Goal: Find specific page/section: Find specific page/section

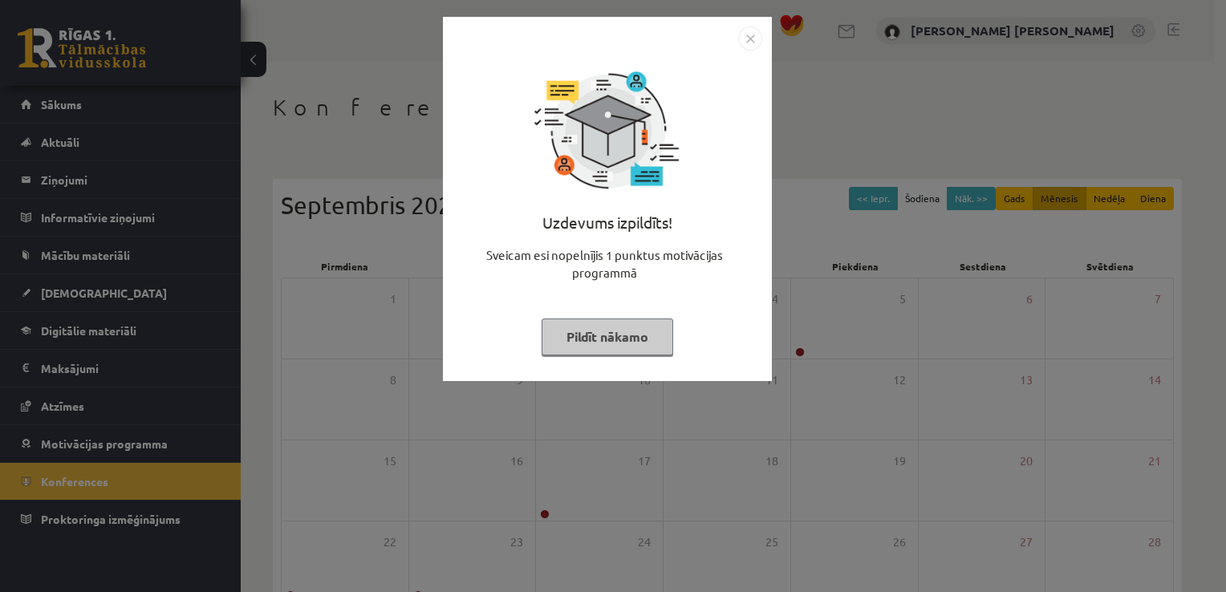
click at [600, 323] on button "Pildīt nākamo" at bounding box center [608, 337] width 132 height 37
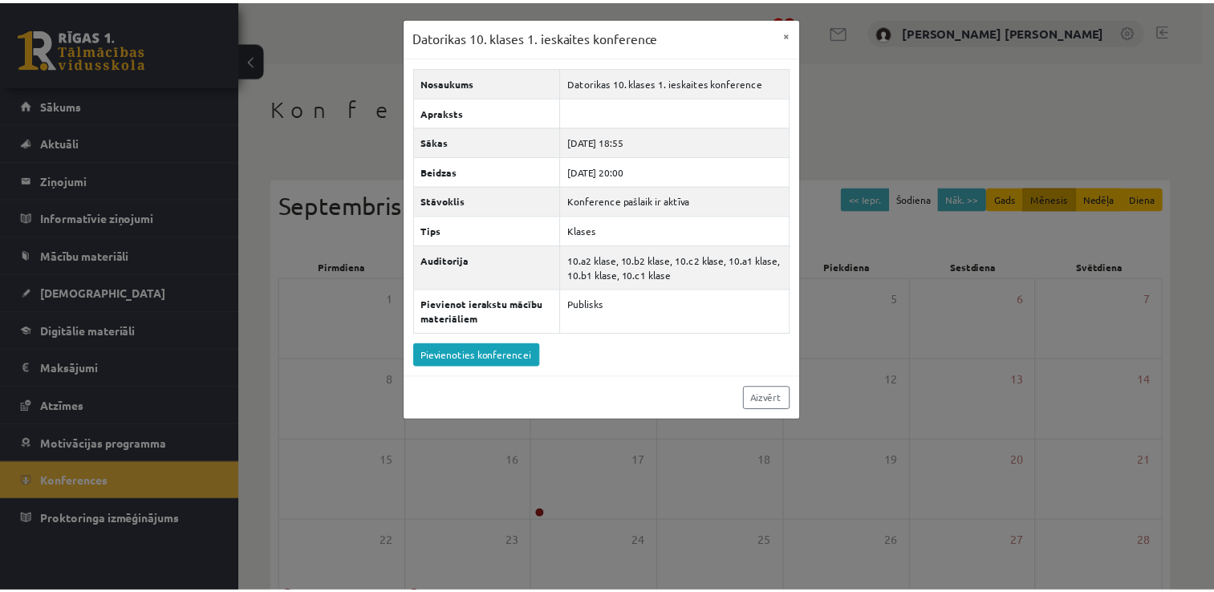
scroll to position [39, 0]
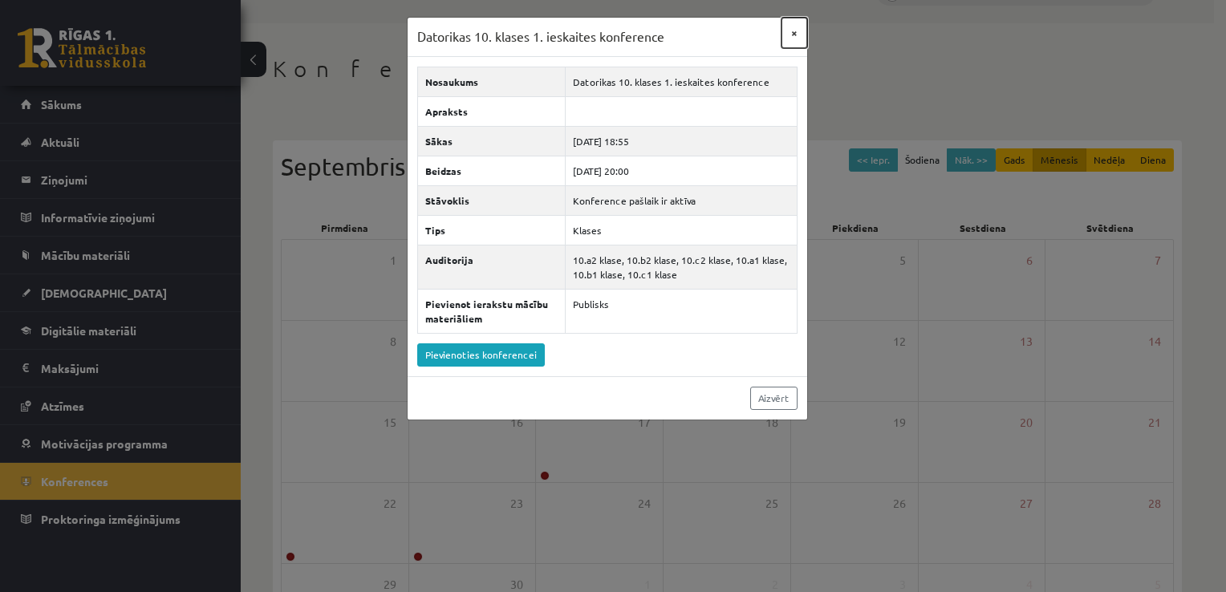
click at [795, 36] on button "×" at bounding box center [795, 33] width 26 height 30
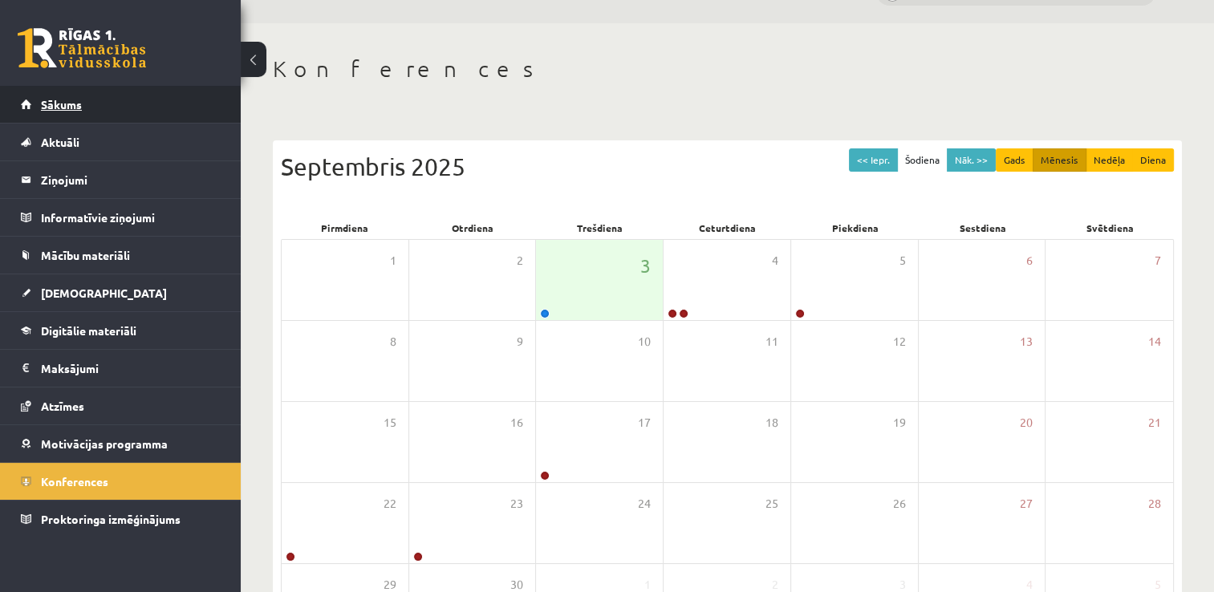
click at [41, 91] on link "Sākums" at bounding box center [121, 104] width 200 height 37
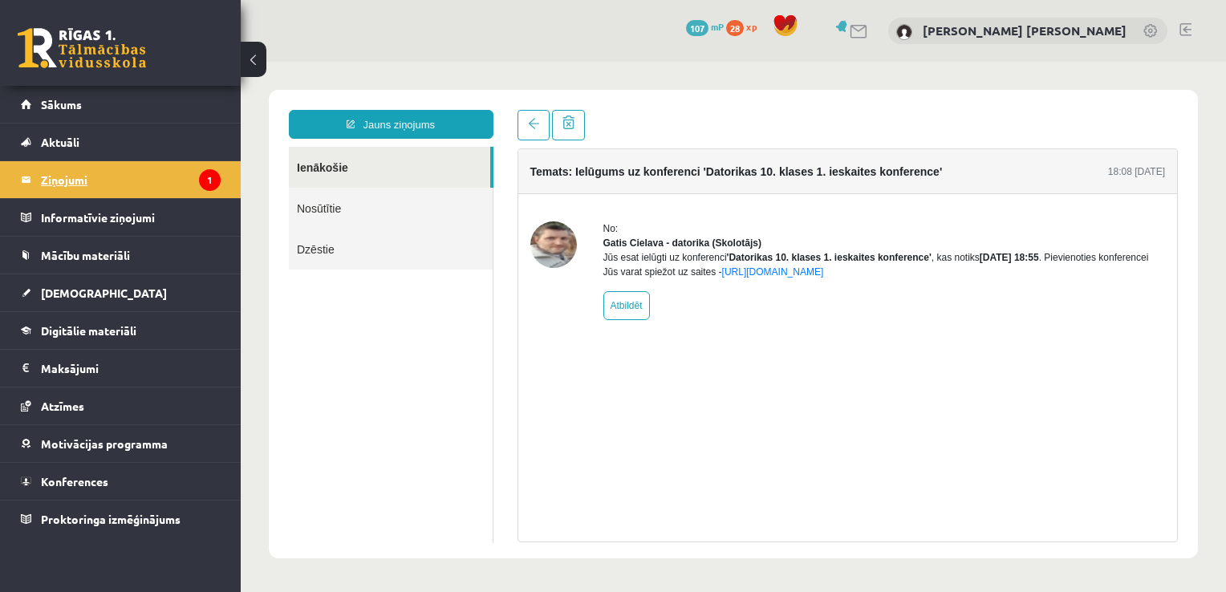
click at [67, 184] on legend "Ziņojumi 1" at bounding box center [131, 179] width 180 height 37
